Goal: Task Accomplishment & Management: Use online tool/utility

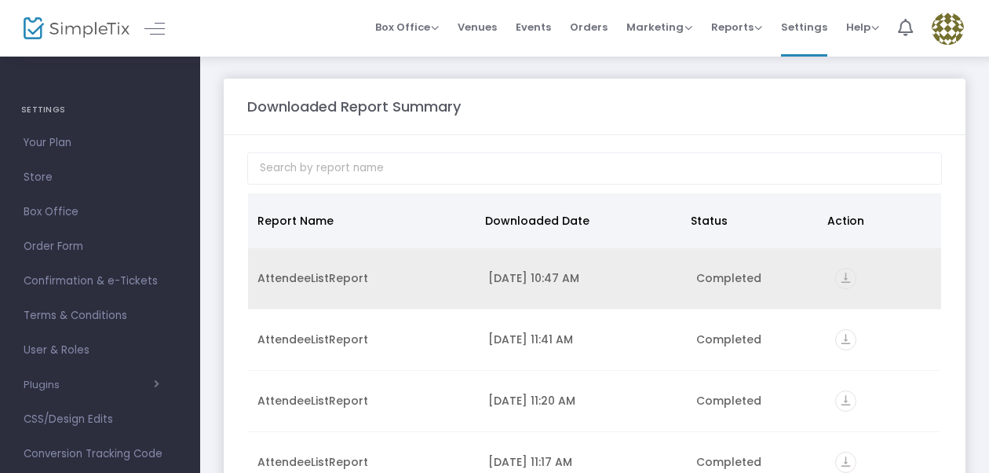
click at [838, 272] on icon "vertical_align_bottom" at bounding box center [845, 278] width 21 height 21
